Goal: Navigation & Orientation: Find specific page/section

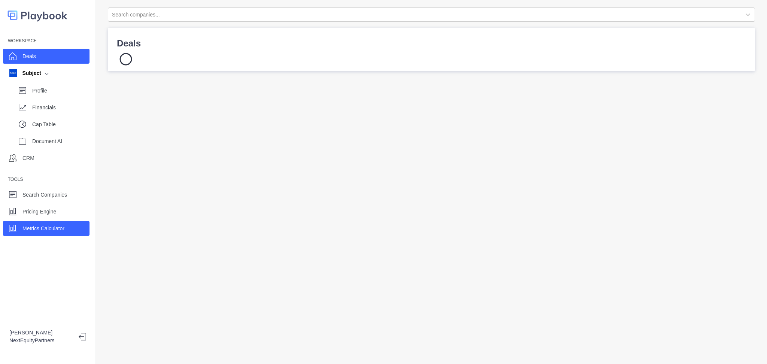
click at [69, 223] on div "Metrics Calculator" at bounding box center [46, 228] width 87 height 15
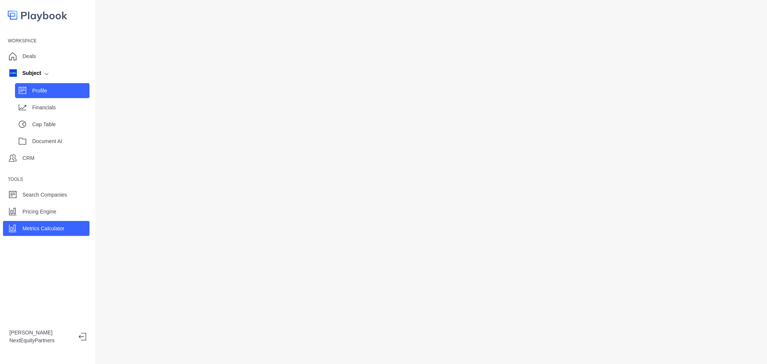
click at [61, 91] on p "Profile" at bounding box center [60, 91] width 57 height 8
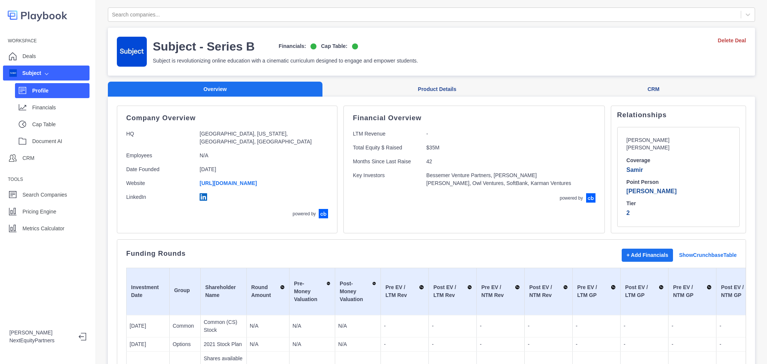
click at [445, 93] on button "Product Details" at bounding box center [438, 89] width 230 height 15
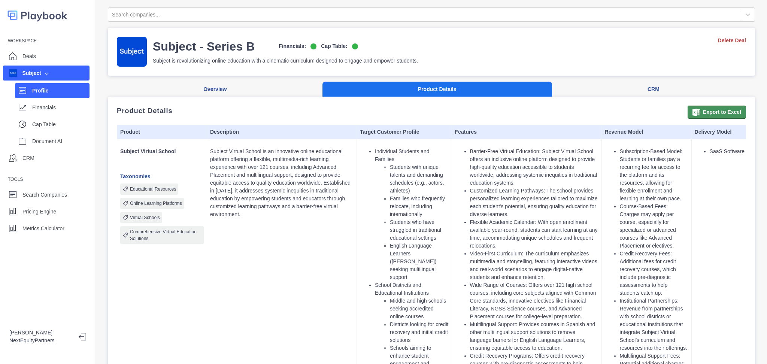
click at [700, 112] on button "Export to Excel" at bounding box center [717, 112] width 58 height 13
drag, startPoint x: 152, startPoint y: 109, endPoint x: 432, endPoint y: 315, distance: 347.6
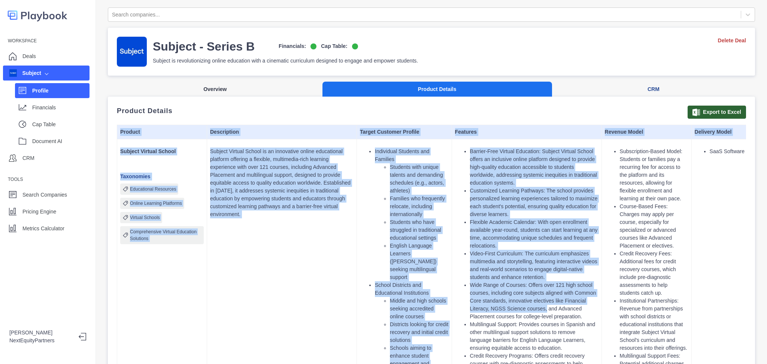
drag, startPoint x: 481, startPoint y: 254, endPoint x: 266, endPoint y: 82, distance: 275.2
click at [481, 243] on li "Flexible Academic Calendar: With open enrollment available year-round, students…" at bounding box center [534, 233] width 128 height 31
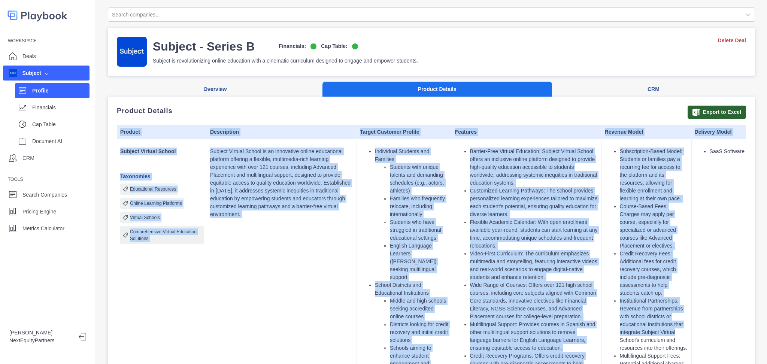
drag, startPoint x: 686, startPoint y: 333, endPoint x: 451, endPoint y: 158, distance: 293.0
click at [504, 213] on li "Customized Learning Pathways: The school provides personalized learning experie…" at bounding box center [534, 202] width 128 height 31
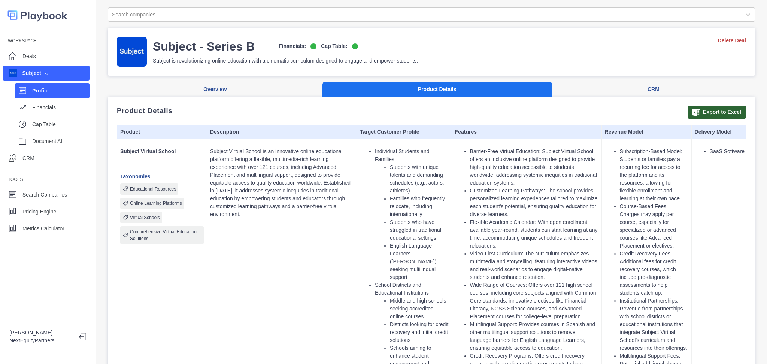
click at [15, 260] on div "Workspace Deals Subject Profile Financials Cap Table Document AI CRM Tools Sear…" at bounding box center [48, 182] width 96 height 364
click at [49, 236] on div "Workspace Deals Subject Profile Financials Cap Table Document AI CRM Tools Sear…" at bounding box center [48, 182] width 96 height 364
drag, startPoint x: 49, startPoint y: 229, endPoint x: 42, endPoint y: 277, distance: 48.0
click at [42, 277] on div "Workspace Deals Subject Profile Financials Cap Table Document AI CRM Tools Sear…" at bounding box center [48, 182] width 96 height 364
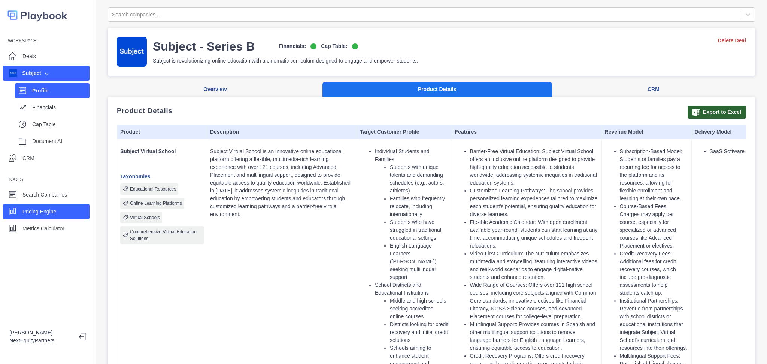
click at [55, 213] on p "Pricing Engine" at bounding box center [39, 212] width 34 height 8
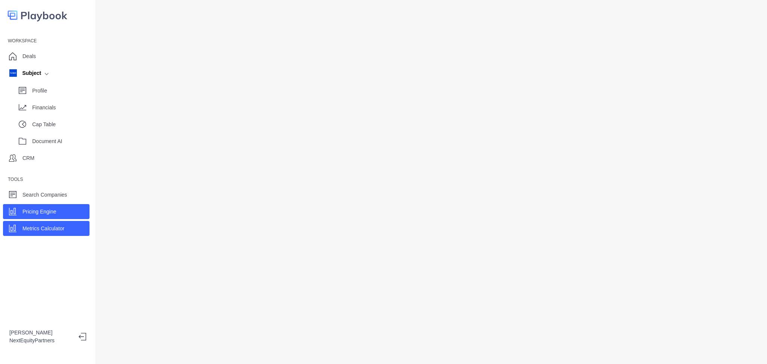
click at [55, 228] on p "Metrics Calculator" at bounding box center [43, 229] width 42 height 8
click at [55, 215] on p "Pricing Engine" at bounding box center [39, 212] width 34 height 8
click at [56, 232] on p "Metrics Calculator" at bounding box center [43, 229] width 42 height 8
click at [52, 266] on div "Workspace Deals Subject Profile Financials Cap Table Document AI CRM Tools Sear…" at bounding box center [48, 182] width 96 height 364
click at [62, 207] on div "Pricing Engine" at bounding box center [46, 211] width 87 height 15
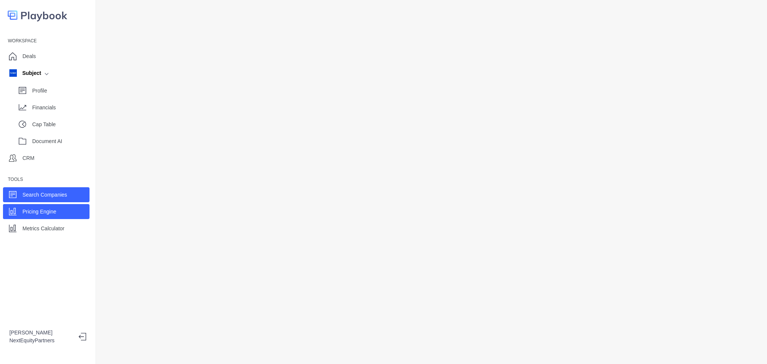
click at [64, 196] on p "Search Companies" at bounding box center [44, 195] width 45 height 8
click at [75, 218] on div "Pricing Engine" at bounding box center [46, 211] width 87 height 15
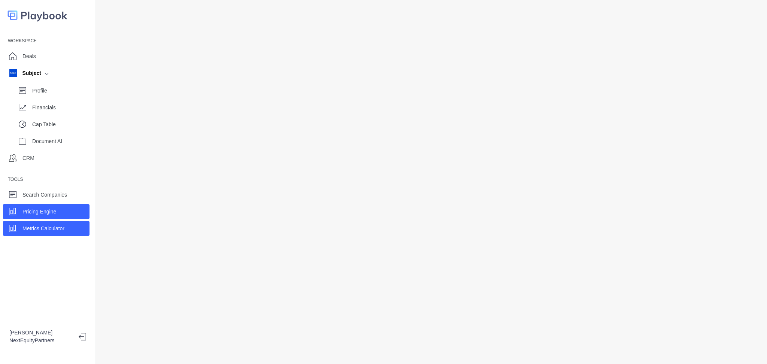
click at [67, 230] on div "Metrics Calculator" at bounding box center [46, 228] width 87 height 15
drag, startPoint x: 127, startPoint y: 3, endPoint x: 420, endPoint y: 446, distance: 530.9
click at [420, 364] on html "Workspace Deals Subject Profile Financials Cap Table Document AI CRM Tools Sear…" at bounding box center [383, 182] width 767 height 364
drag, startPoint x: 99, startPoint y: 71, endPoint x: 319, endPoint y: 351, distance: 356.1
click at [319, 351] on div at bounding box center [431, 182] width 671 height 364
